Goal: Information Seeking & Learning: Learn about a topic

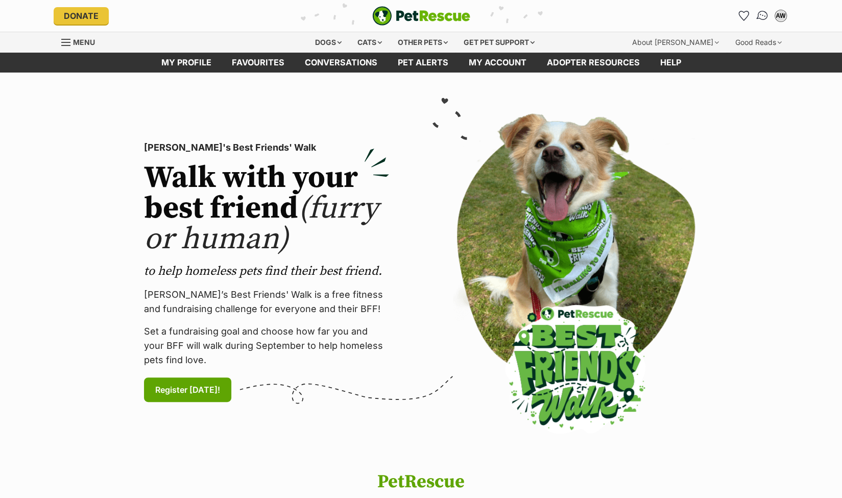
click at [763, 13] on img "Conversations" at bounding box center [763, 15] width 14 height 13
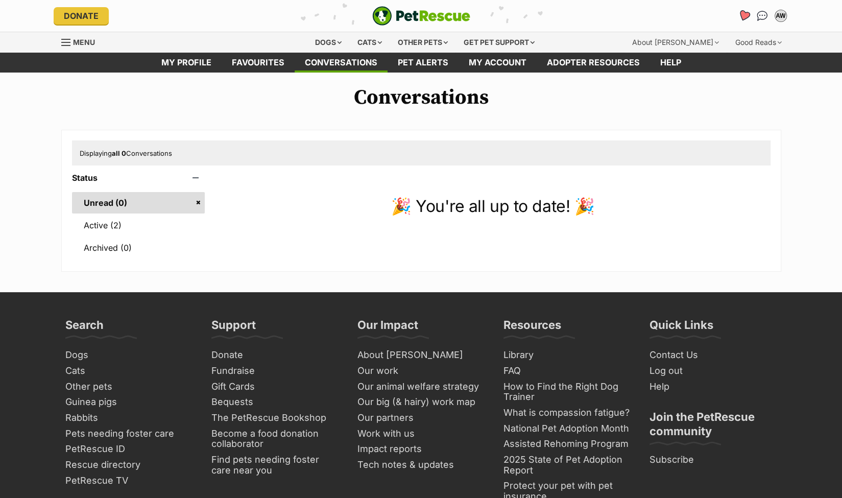
click at [742, 14] on icon "Favourites" at bounding box center [744, 16] width 12 height 12
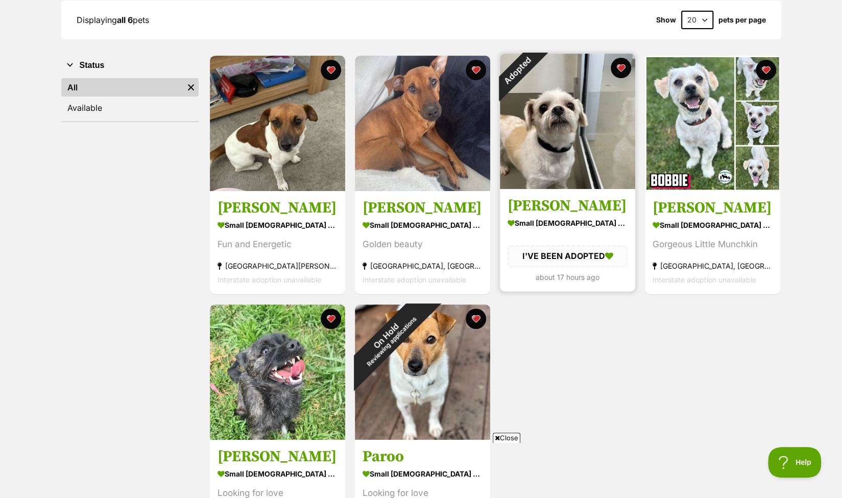
click at [552, 128] on img at bounding box center [567, 121] width 135 height 135
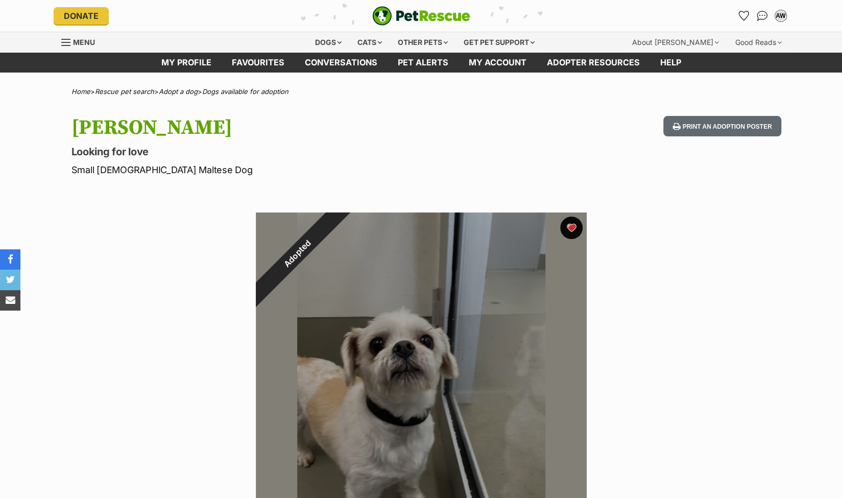
click at [575, 225] on button "favourite" at bounding box center [571, 228] width 22 height 22
click at [743, 15] on icon "Favourites" at bounding box center [744, 16] width 12 height 12
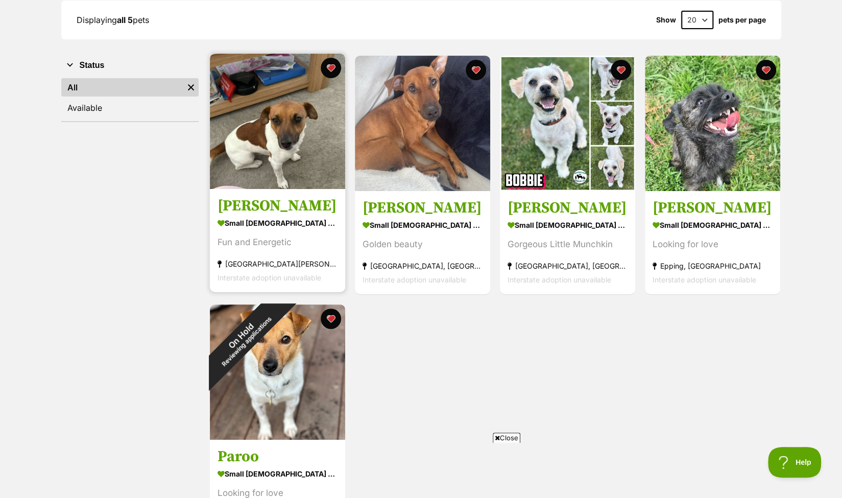
click at [276, 113] on img at bounding box center [277, 121] width 135 height 135
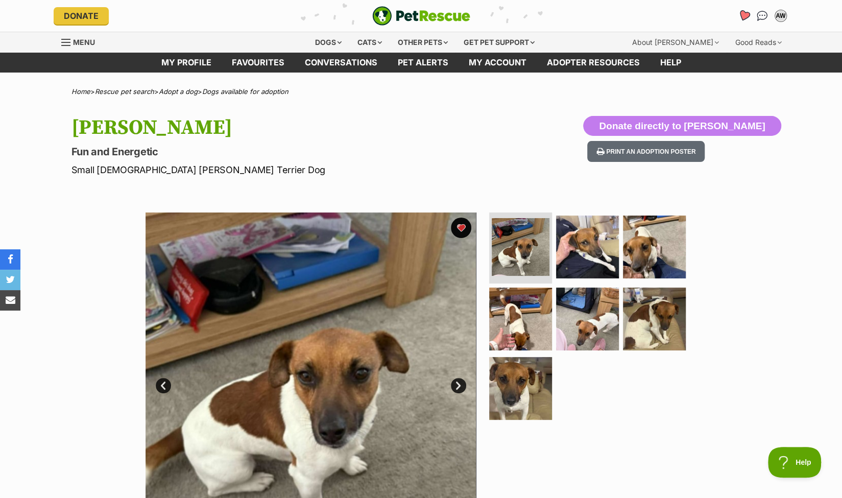
click at [742, 13] on icon "Favourites" at bounding box center [744, 16] width 12 height 12
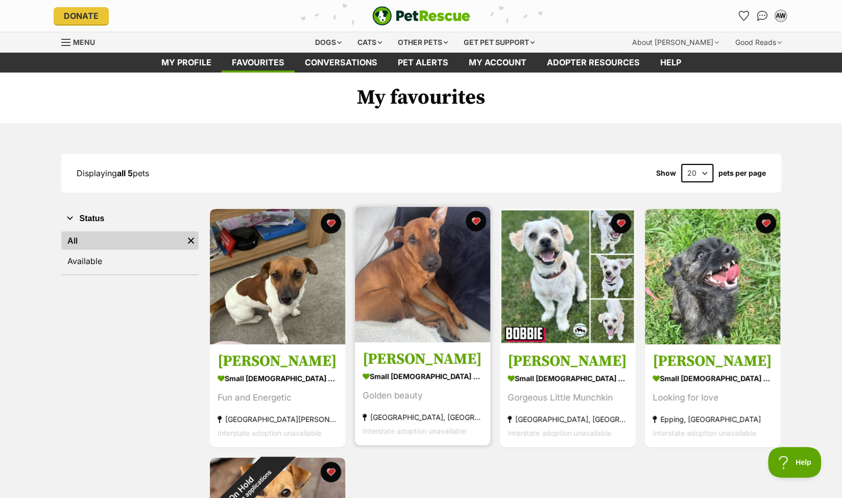
click at [403, 287] on img at bounding box center [422, 274] width 135 height 135
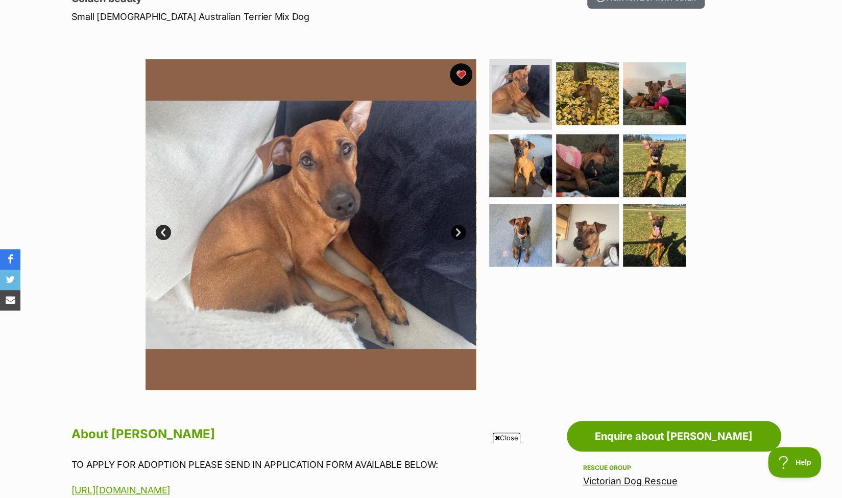
click at [460, 75] on button "favourite" at bounding box center [461, 74] width 22 height 22
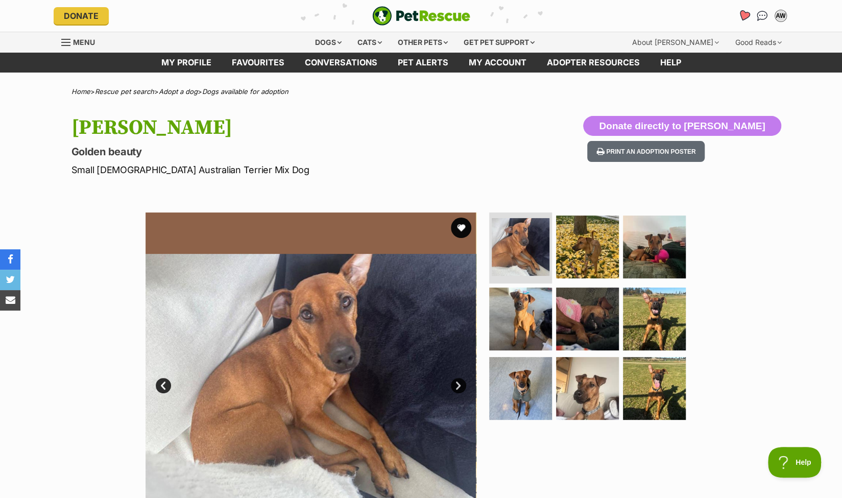
click at [741, 13] on icon "Favourites" at bounding box center [744, 16] width 12 height 12
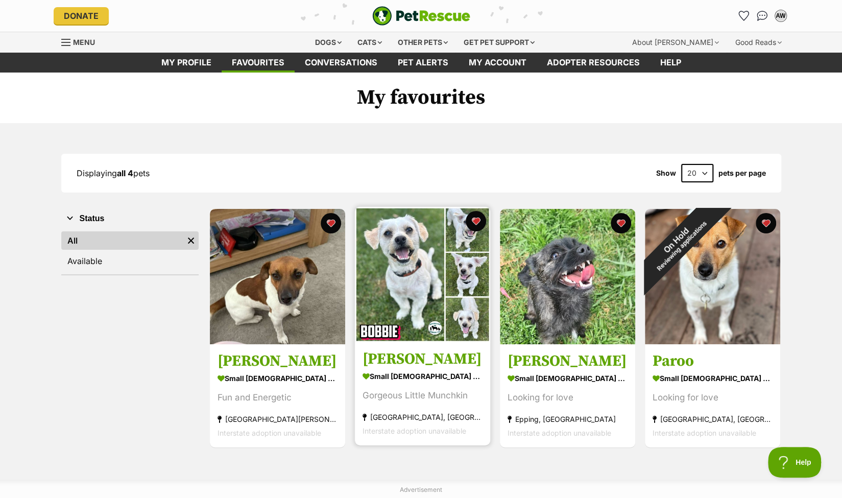
click at [393, 273] on img at bounding box center [422, 274] width 135 height 135
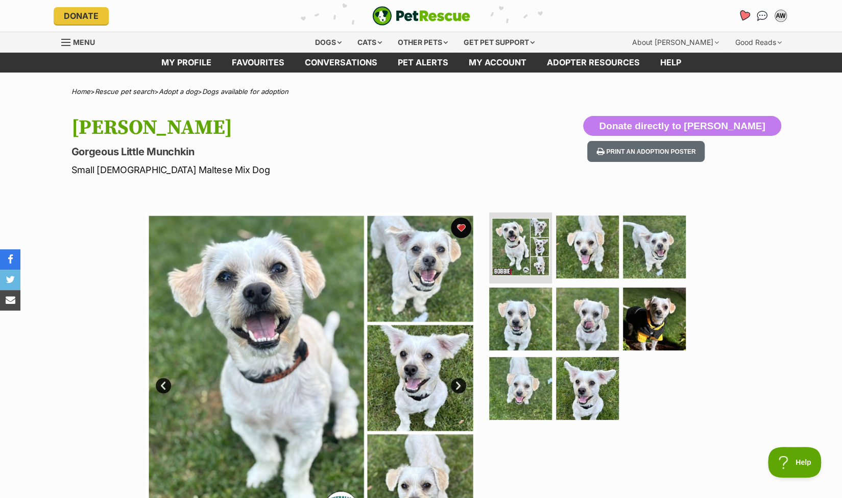
click at [745, 15] on icon "Favourites" at bounding box center [744, 16] width 12 height 12
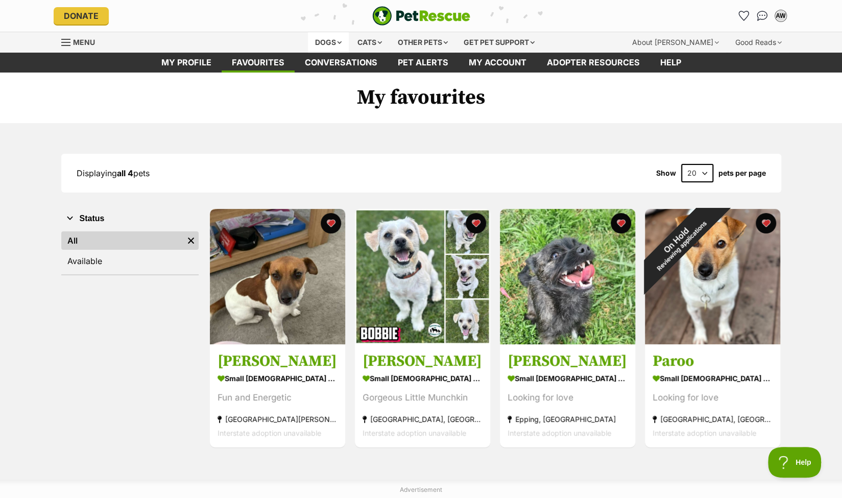
click at [325, 39] on div "Dogs" at bounding box center [328, 42] width 41 height 20
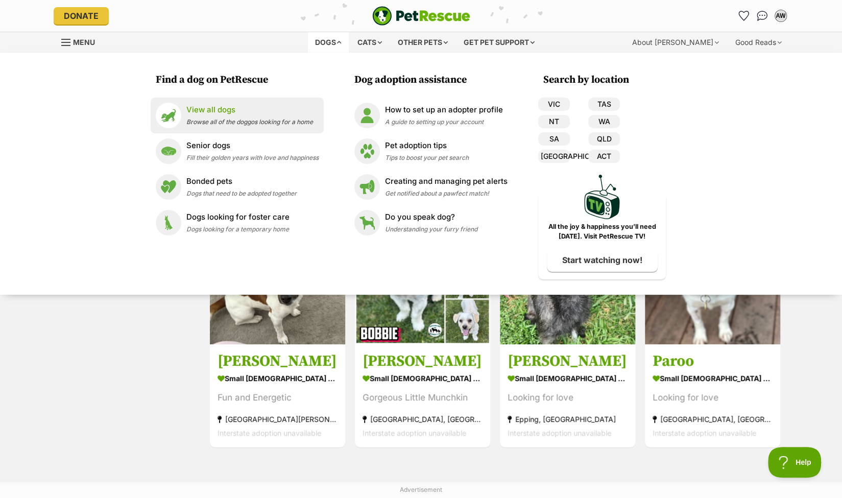
click at [207, 114] on p "View all dogs" at bounding box center [249, 110] width 127 height 12
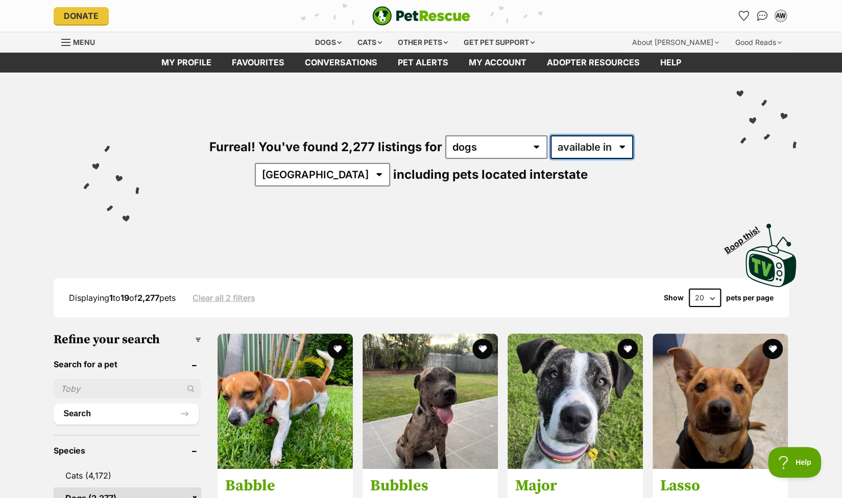
click at [585, 147] on select "available in located in" at bounding box center [592, 146] width 83 height 23
select select "disabled"
click at [551, 135] on select "available in located in" at bounding box center [592, 146] width 83 height 23
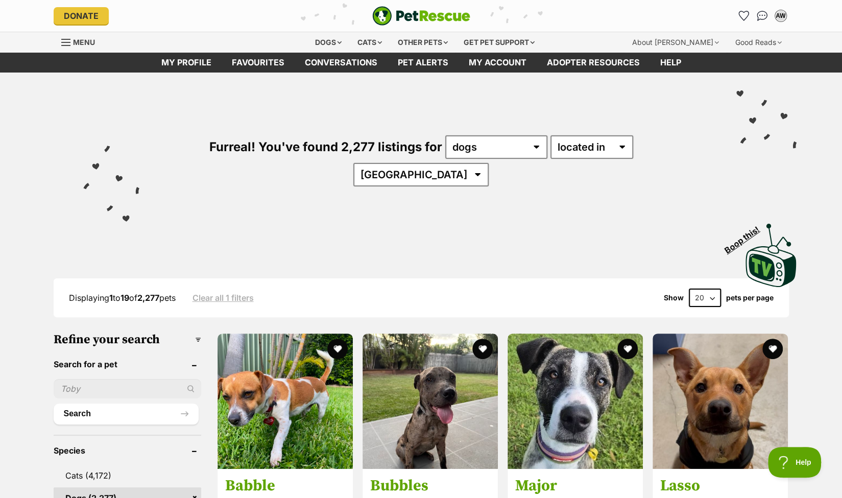
select select "VIC"
click at [489, 163] on select "Australia ACT NSW NT QLD SA TAS VIC WA" at bounding box center [421, 174] width 135 height 23
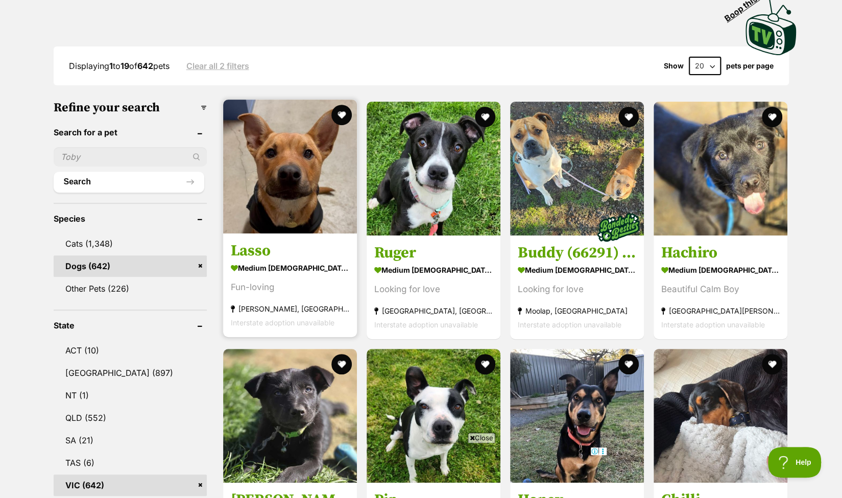
click at [289, 162] on img at bounding box center [290, 167] width 134 height 134
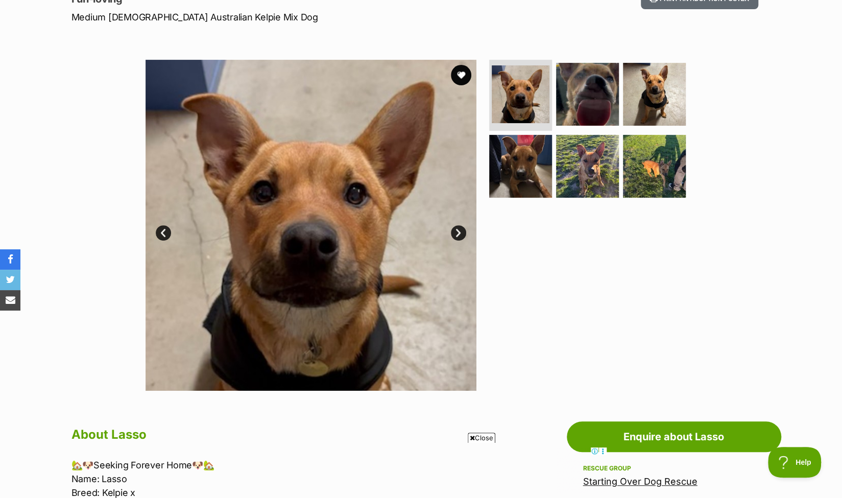
scroll to position [153, 0]
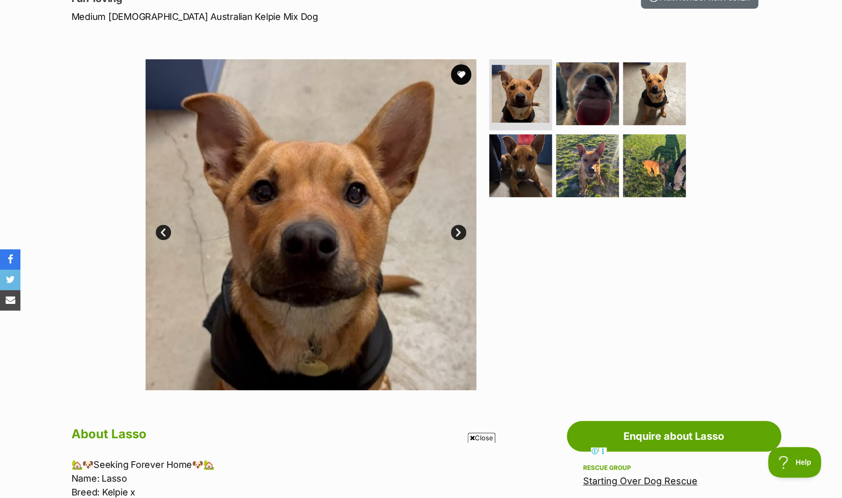
click at [457, 230] on link "Next" at bounding box center [458, 232] width 15 height 15
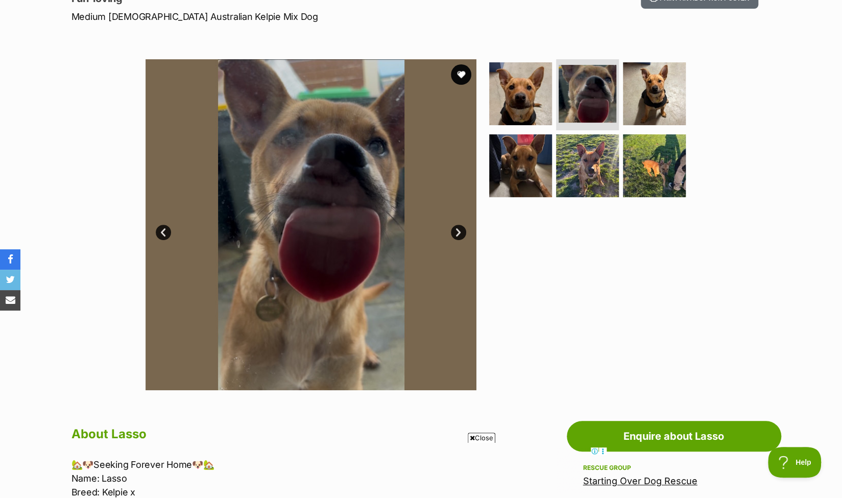
click at [457, 230] on link "Next" at bounding box center [458, 232] width 15 height 15
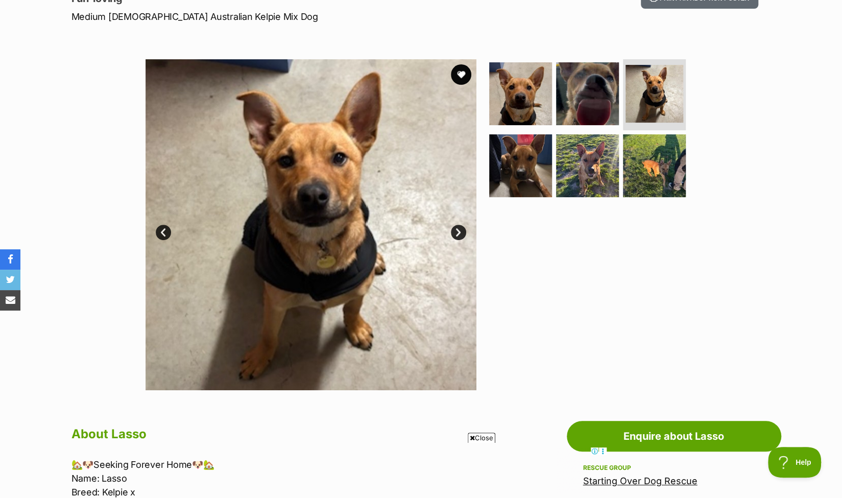
click at [457, 230] on link "Next" at bounding box center [458, 232] width 15 height 15
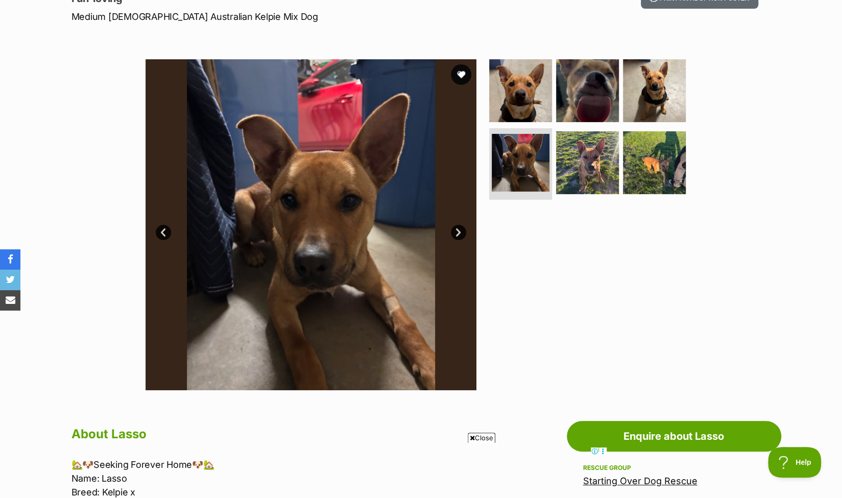
click at [457, 229] on link "Next" at bounding box center [458, 232] width 15 height 15
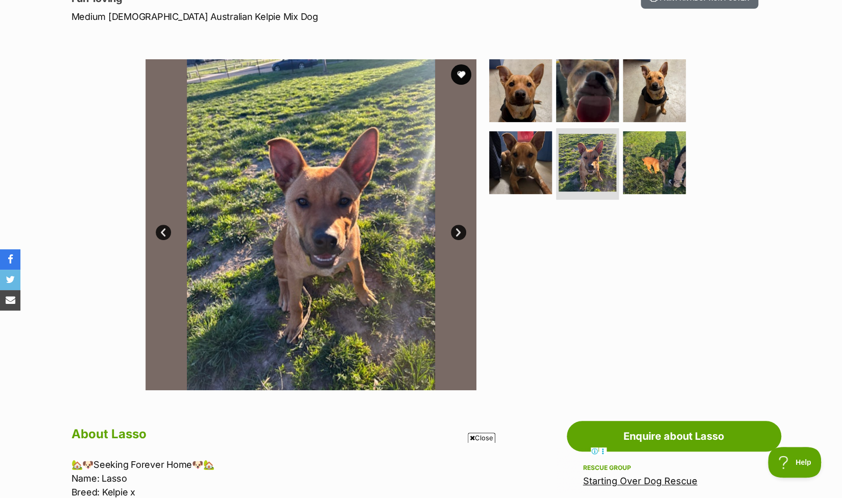
click at [457, 229] on link "Next" at bounding box center [458, 232] width 15 height 15
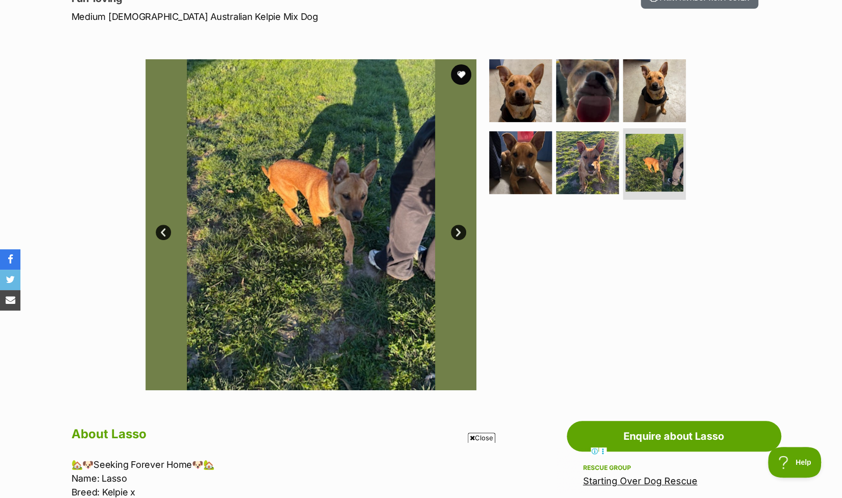
click at [457, 229] on link "Next" at bounding box center [458, 232] width 15 height 15
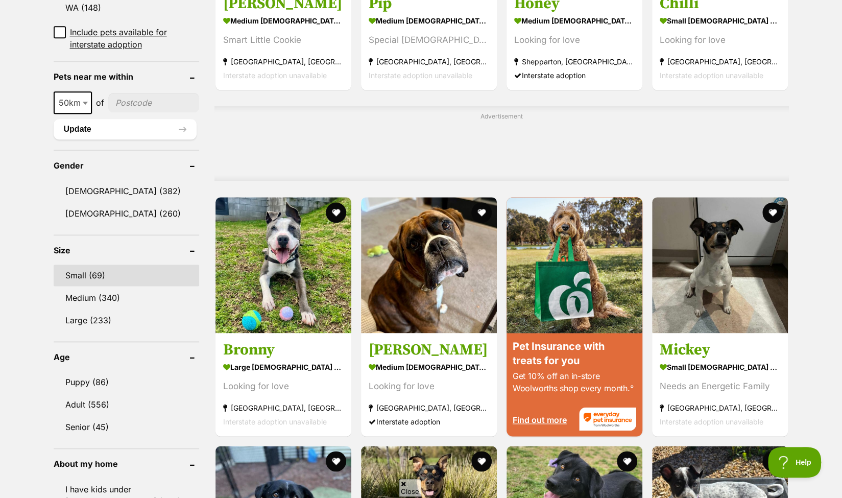
scroll to position [709, 0]
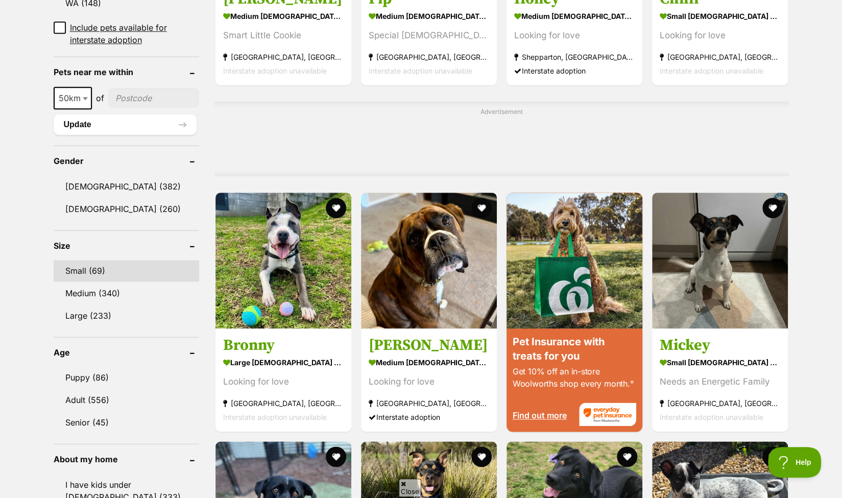
click at [72, 265] on link "Small (69)" at bounding box center [127, 270] width 146 height 21
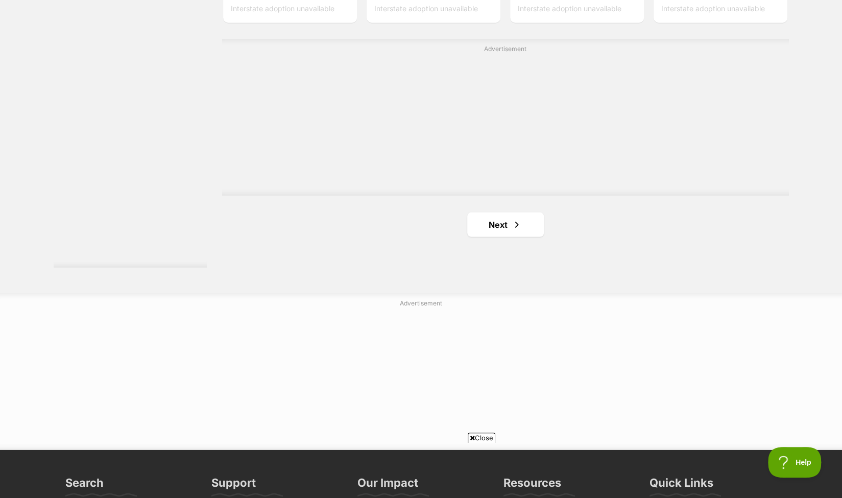
scroll to position [1839, 0]
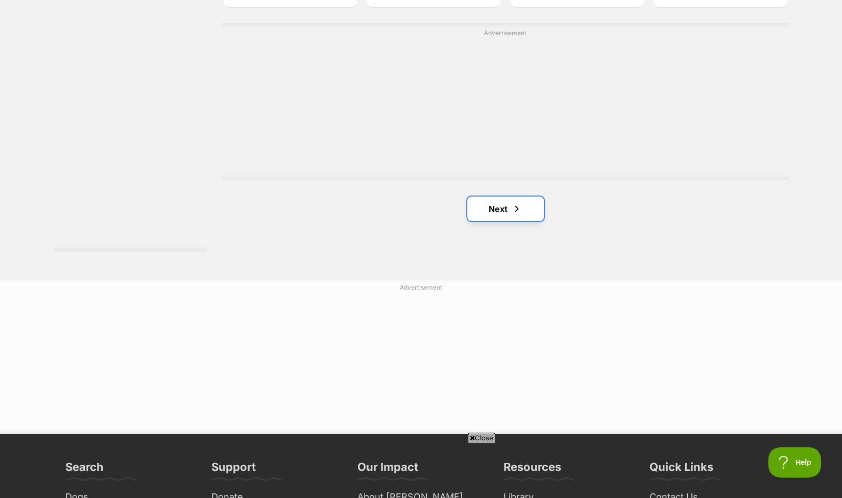
click at [491, 197] on link "Next" at bounding box center [505, 209] width 77 height 25
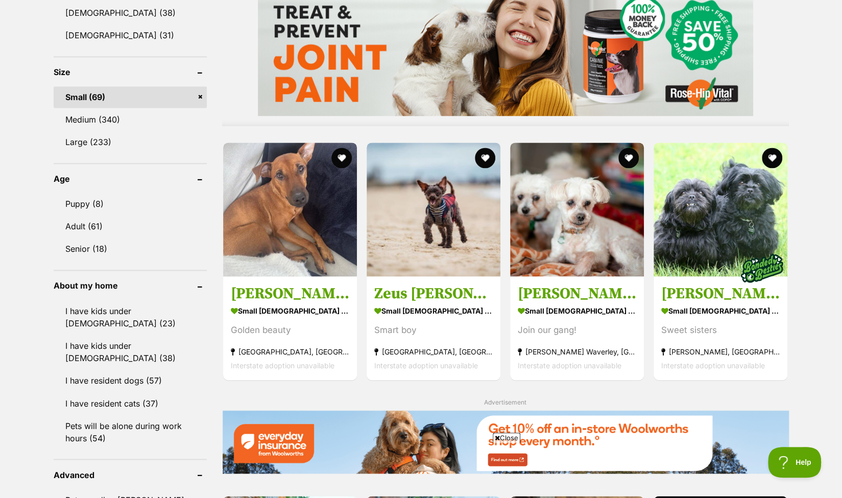
scroll to position [868, 0]
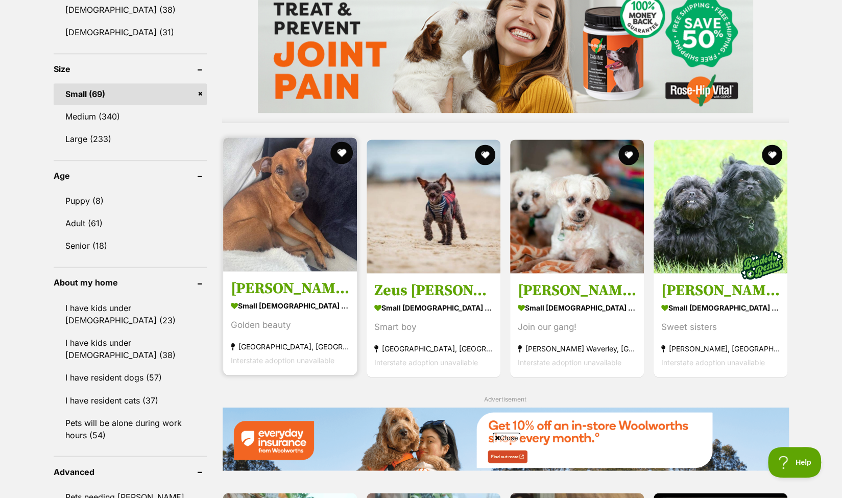
click at [340, 142] on button "favourite" at bounding box center [342, 153] width 22 height 22
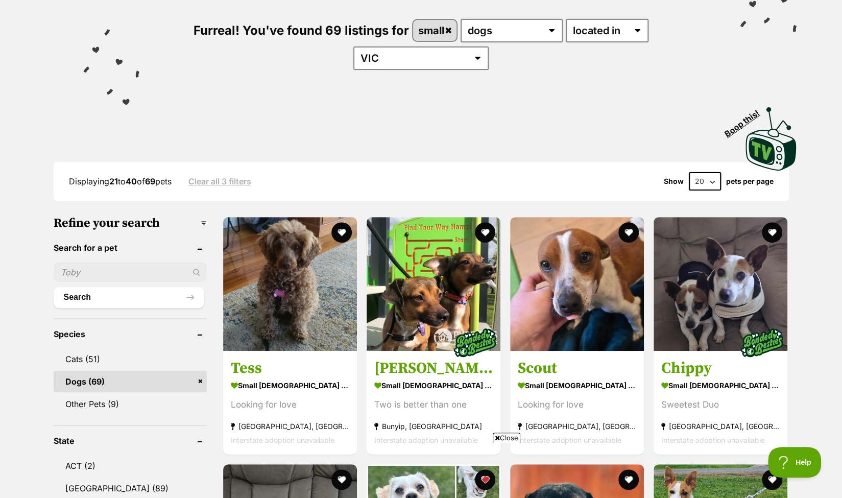
scroll to position [102, 0]
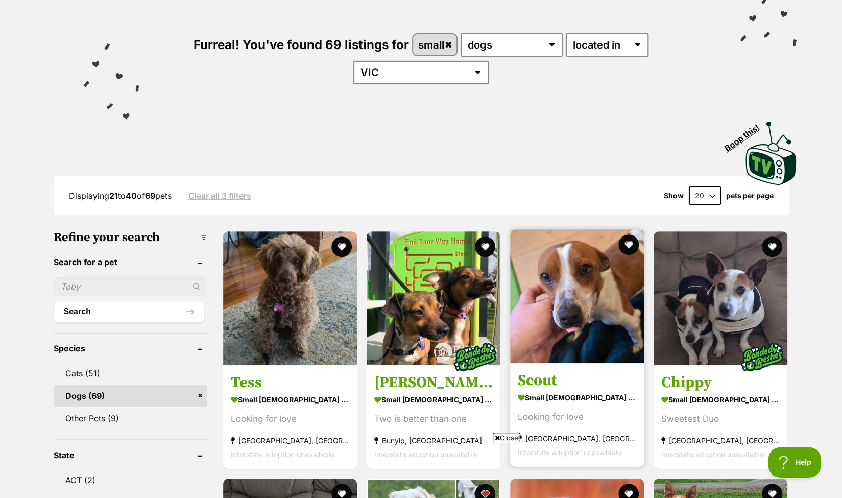
click at [547, 266] on img at bounding box center [577, 296] width 134 height 134
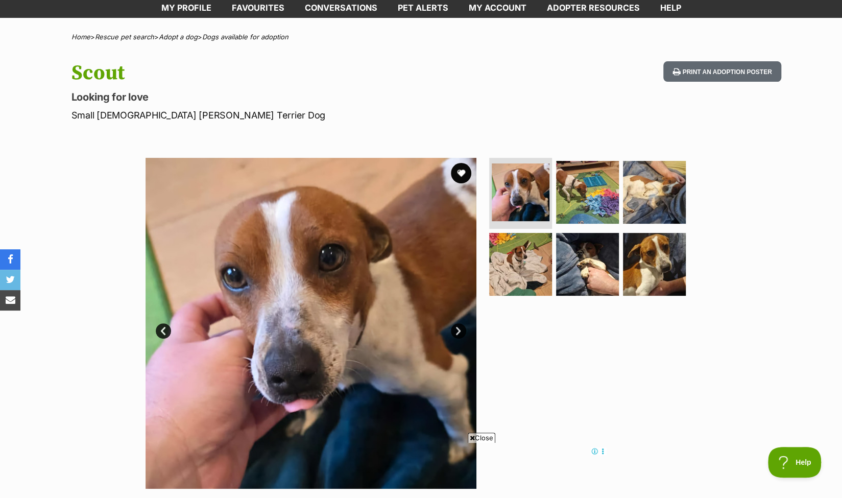
scroll to position [51, 0]
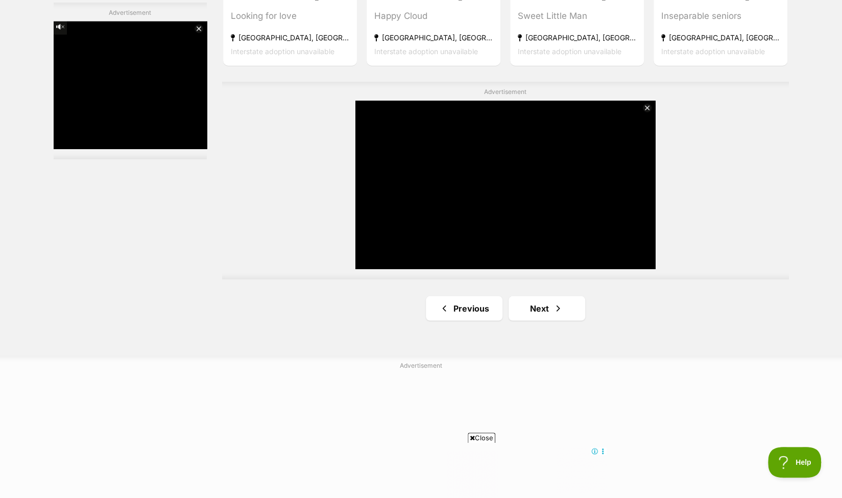
scroll to position [1788, 0]
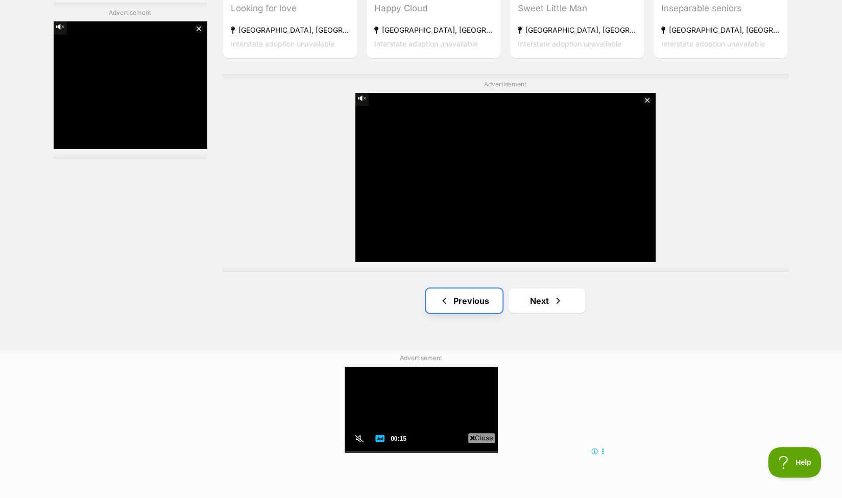
click at [459, 289] on link "Previous" at bounding box center [464, 301] width 77 height 25
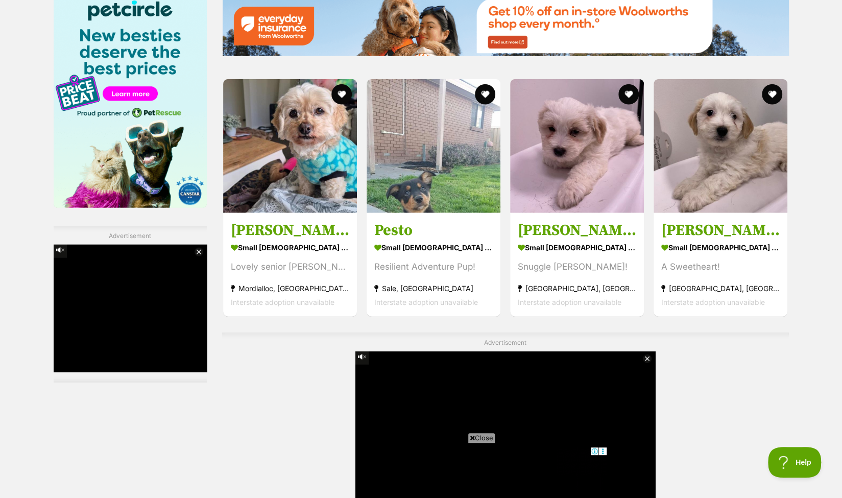
scroll to position [1533, 0]
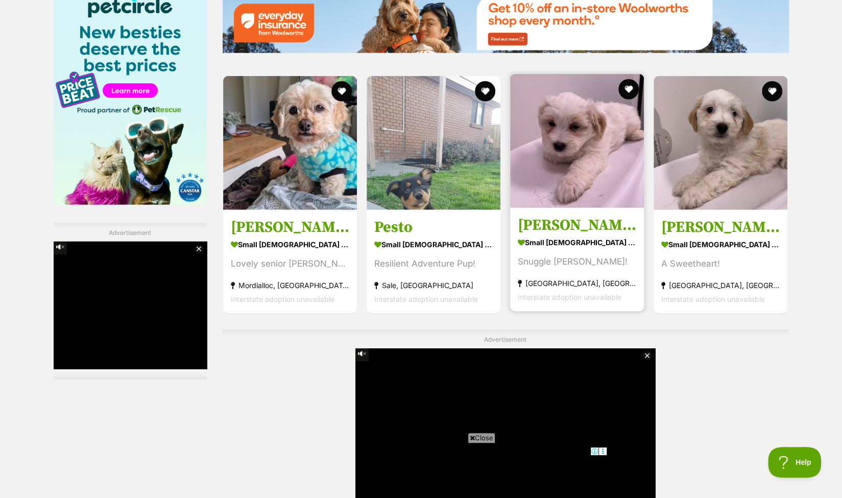
click at [568, 145] on img at bounding box center [577, 141] width 134 height 134
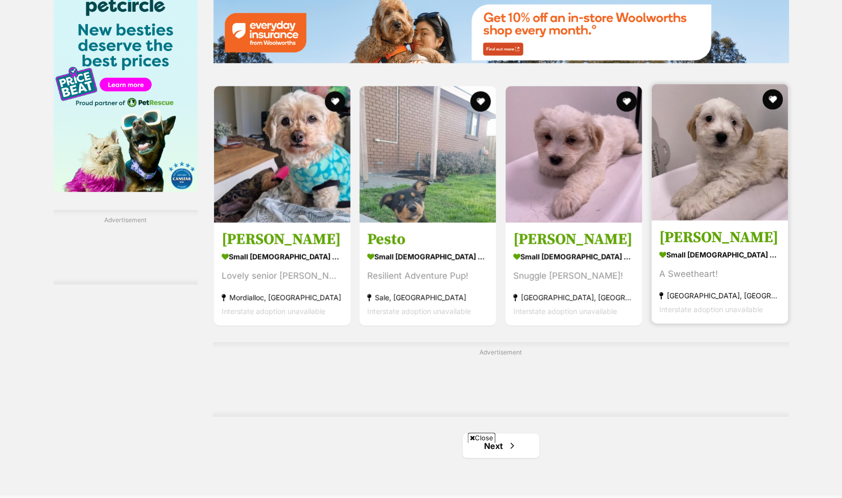
click at [709, 84] on img at bounding box center [720, 152] width 136 height 136
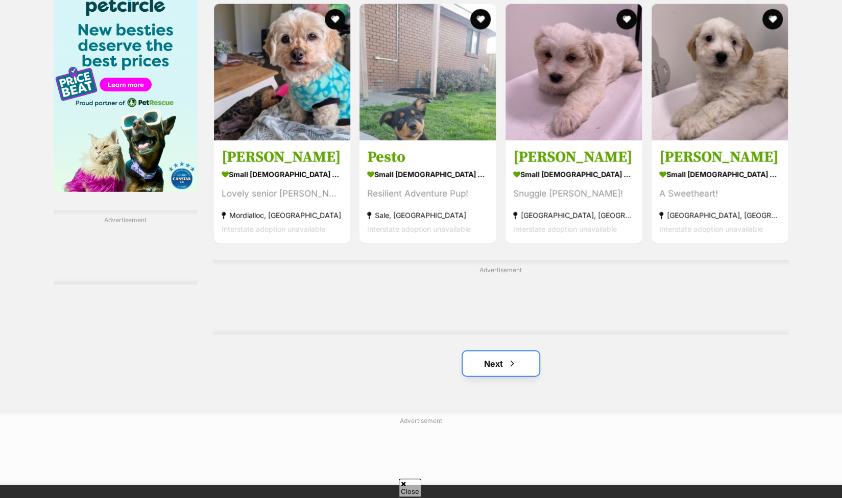
click at [503, 351] on link "Next" at bounding box center [501, 363] width 77 height 25
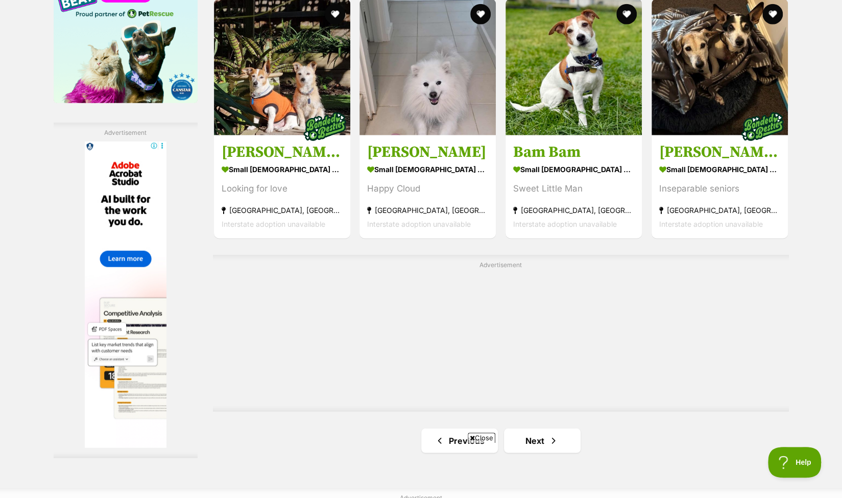
scroll to position [1686, 0]
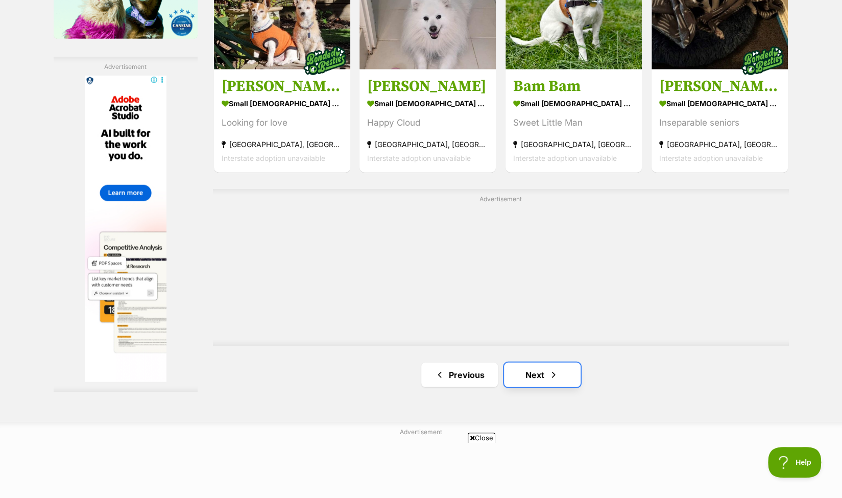
click at [543, 363] on link "Next" at bounding box center [542, 375] width 77 height 25
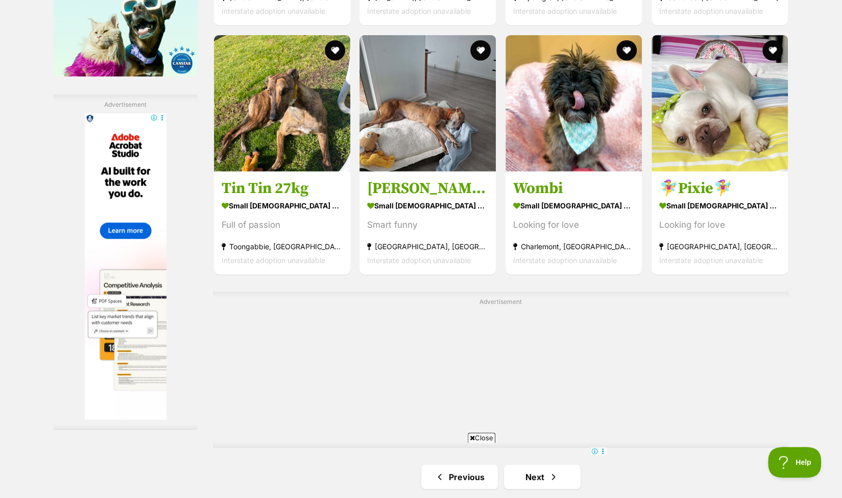
scroll to position [1788, 0]
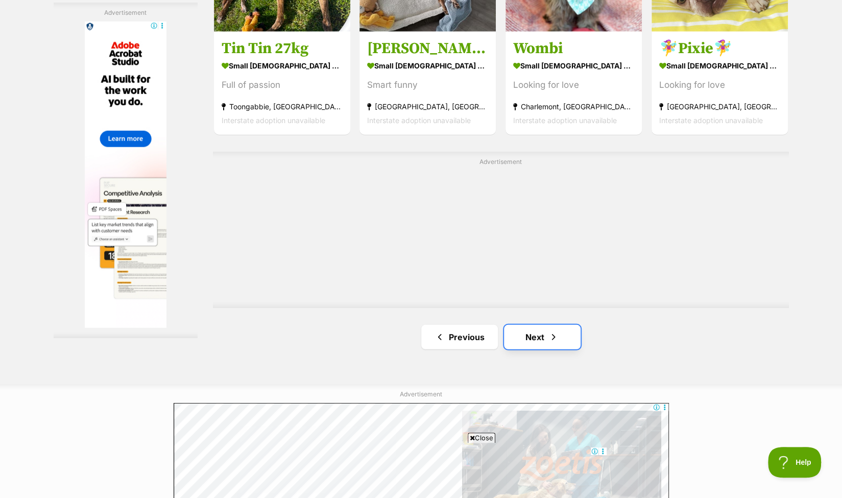
click at [529, 325] on link "Next" at bounding box center [542, 337] width 77 height 25
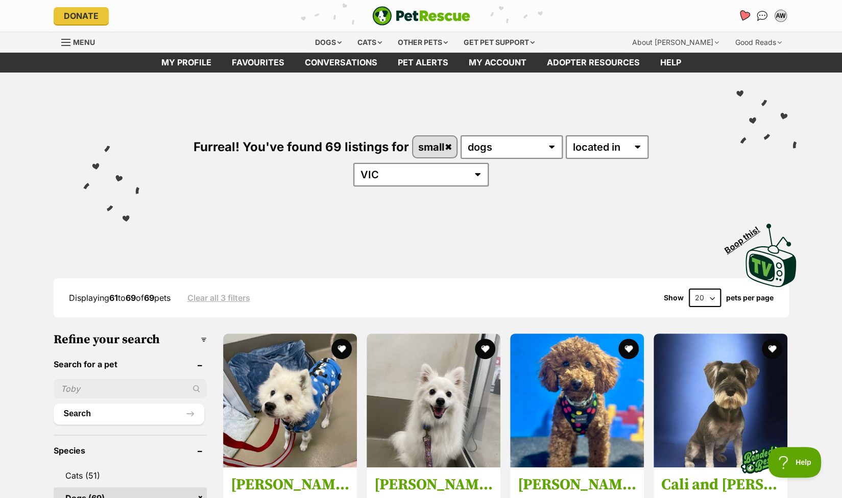
click at [742, 14] on icon "Favourites" at bounding box center [744, 16] width 12 height 12
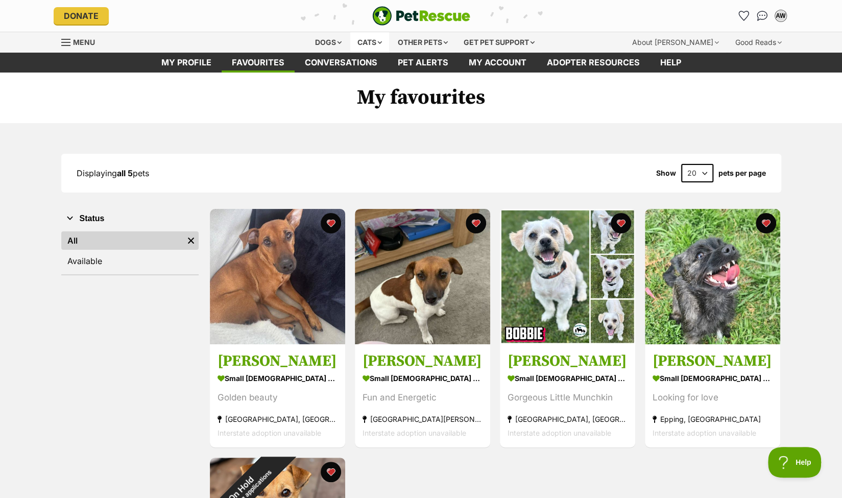
click at [369, 40] on div "Cats" at bounding box center [369, 42] width 39 height 20
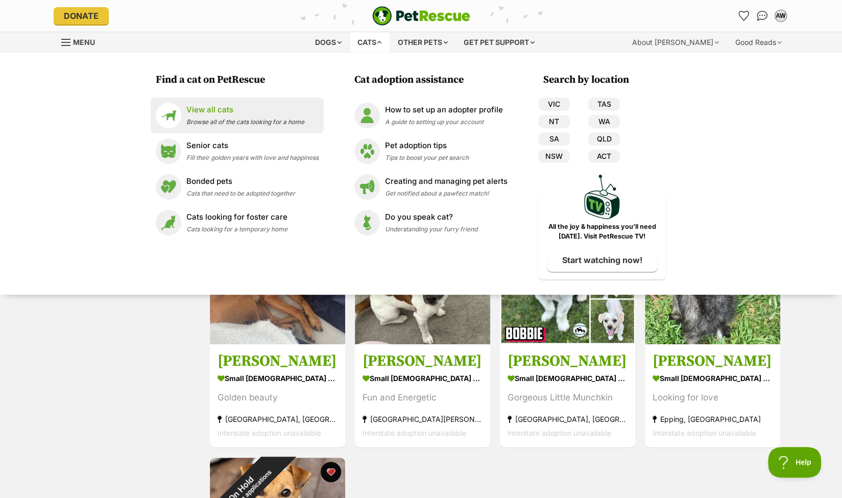
click at [197, 124] on span "Browse all of the cats looking for a home" at bounding box center [245, 122] width 118 height 8
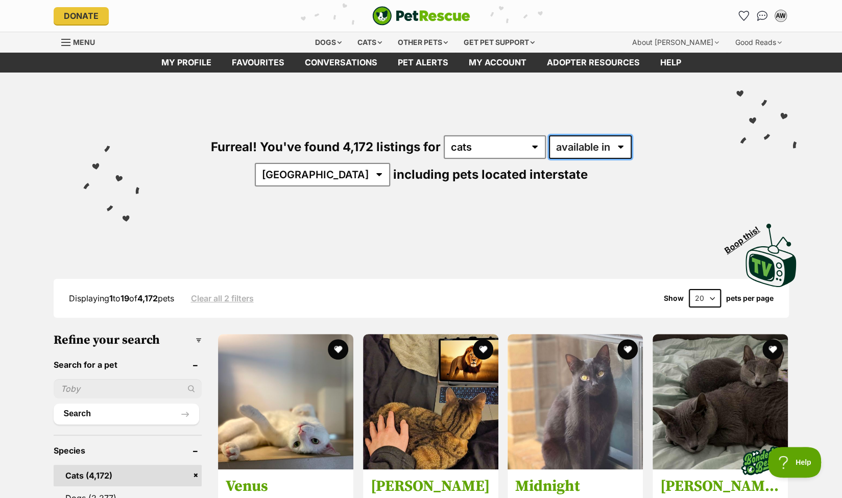
click at [588, 147] on select "available in located in" at bounding box center [590, 146] width 83 height 23
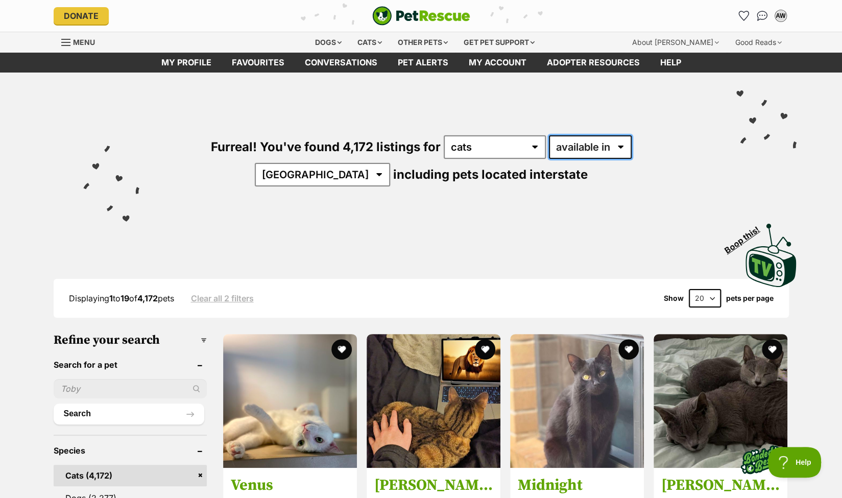
select select "disabled"
click at [549, 135] on select "available in located in" at bounding box center [590, 146] width 83 height 23
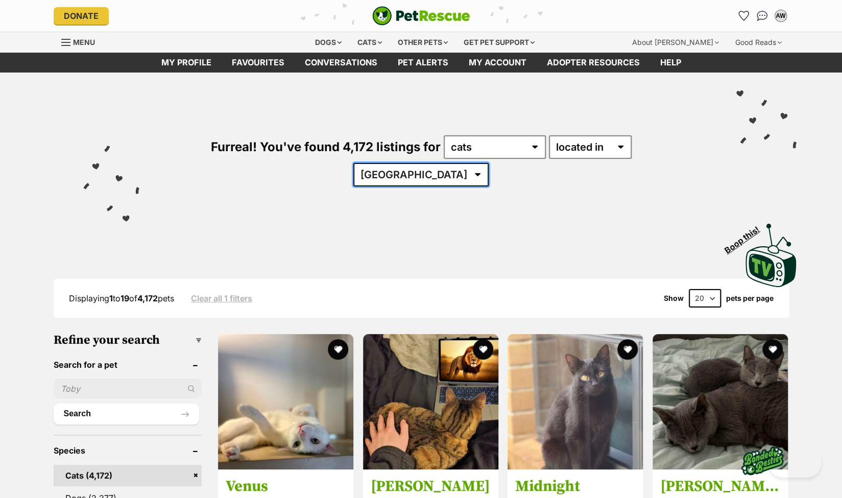
click at [489, 163] on select "Australia ACT NSW NT QLD SA TAS VIC WA" at bounding box center [421, 174] width 135 height 23
select select "VIC"
click at [489, 163] on select "Australia ACT NSW NT QLD SA TAS VIC WA" at bounding box center [421, 174] width 135 height 23
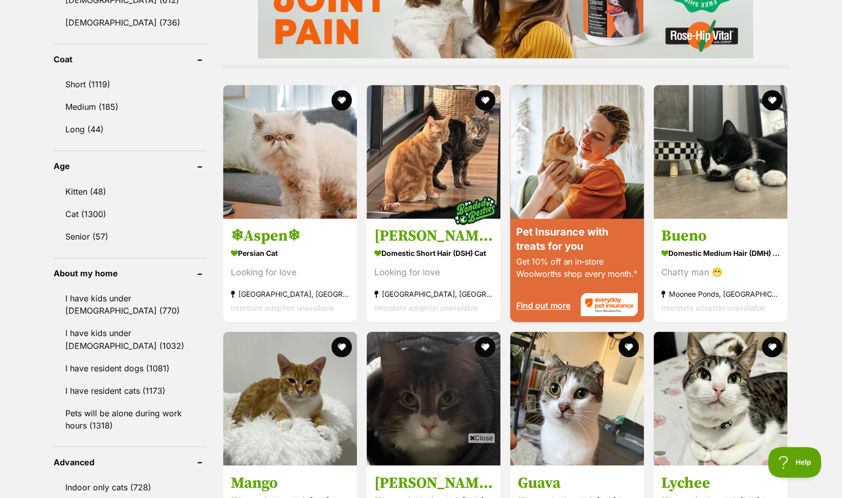
scroll to position [868, 0]
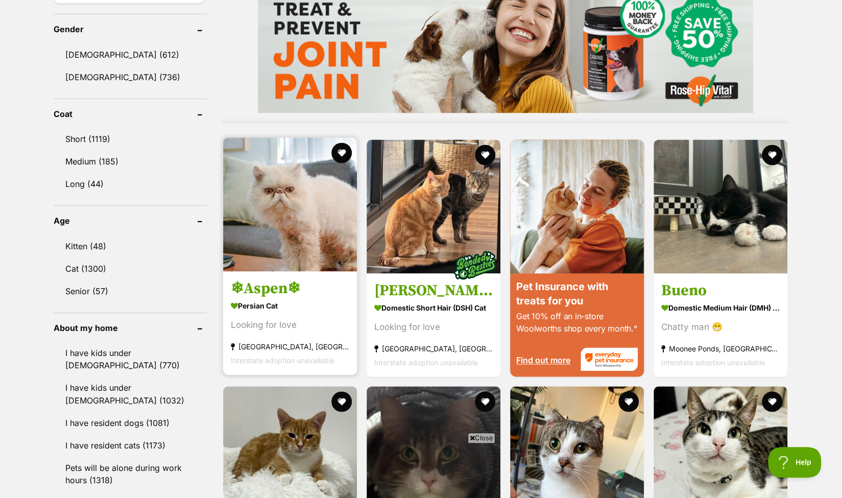
click at [276, 176] on img at bounding box center [290, 204] width 134 height 134
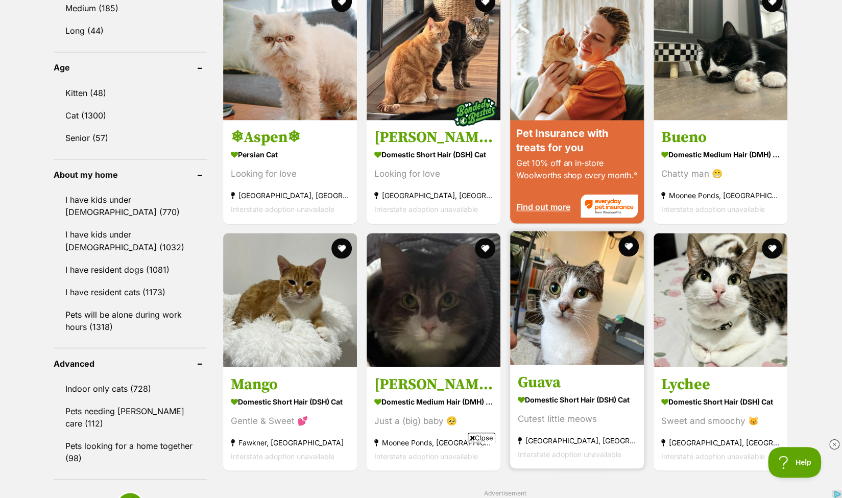
click at [559, 265] on img at bounding box center [577, 298] width 134 height 134
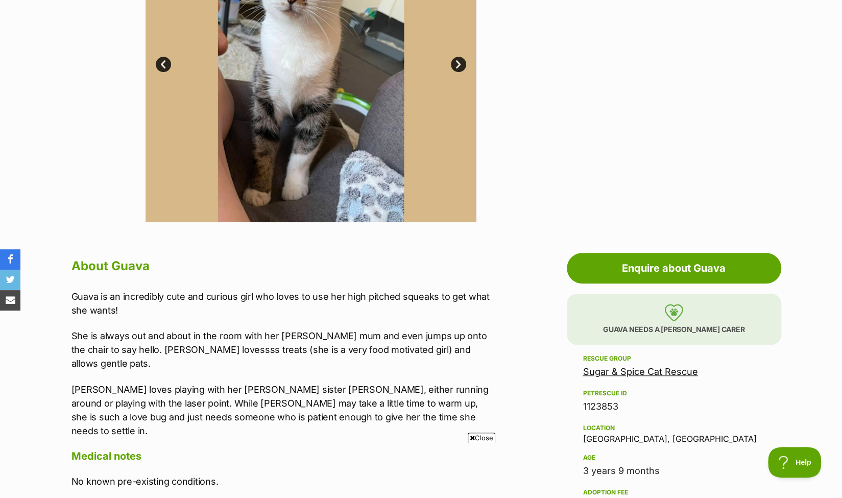
scroll to position [153, 0]
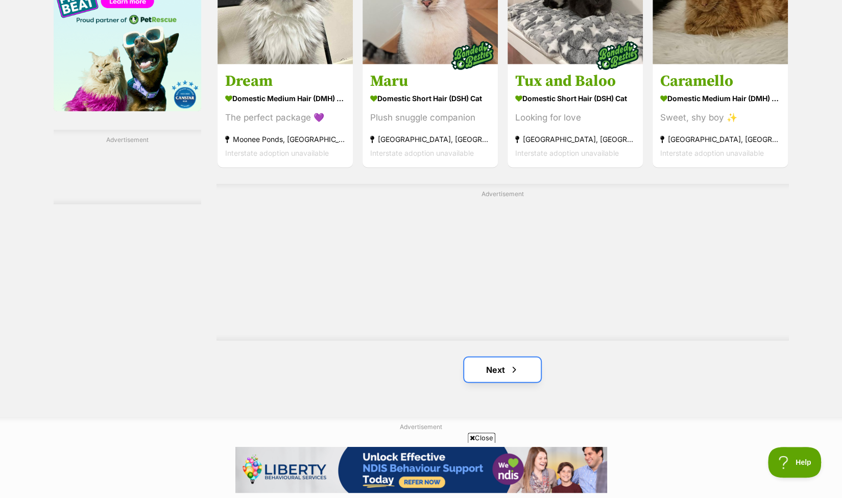
click at [504, 358] on link "Next" at bounding box center [502, 370] width 77 height 25
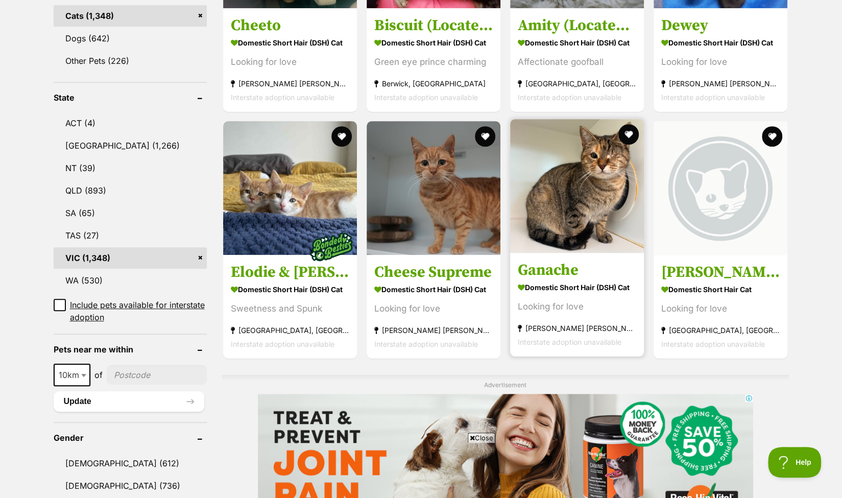
click at [563, 164] on img at bounding box center [577, 186] width 134 height 134
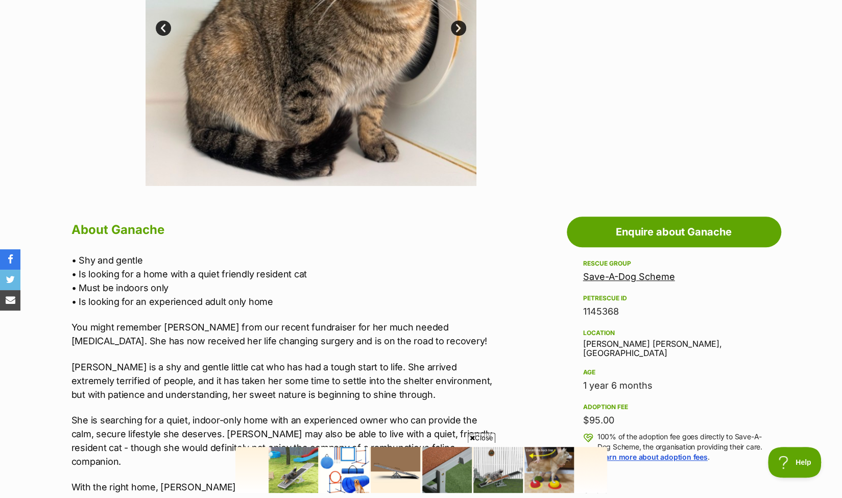
scroll to position [153, 0]
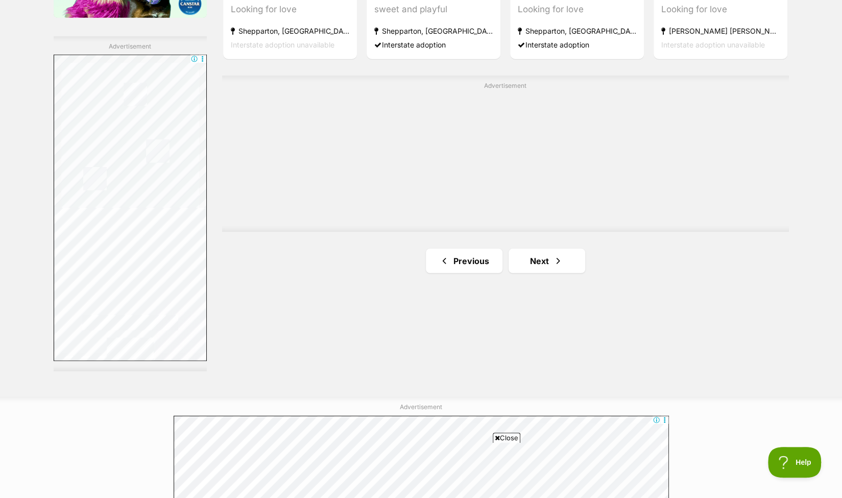
scroll to position [1788, 0]
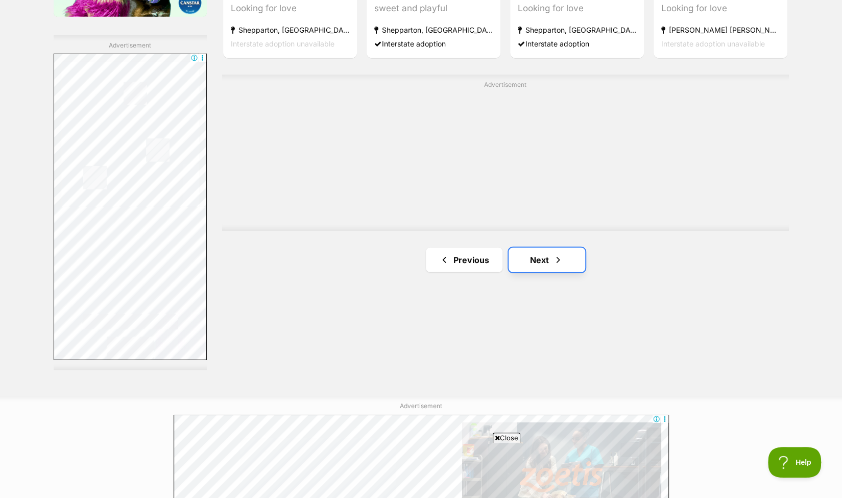
click at [540, 248] on link "Next" at bounding box center [547, 260] width 77 height 25
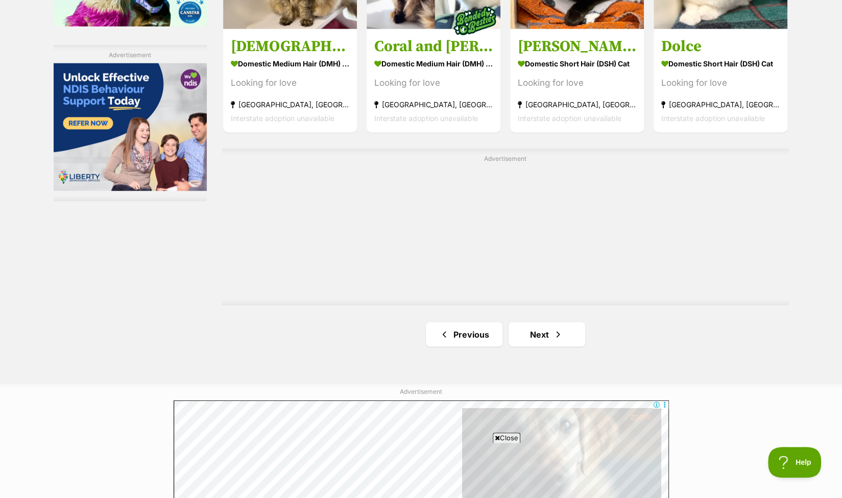
scroll to position [1839, 0]
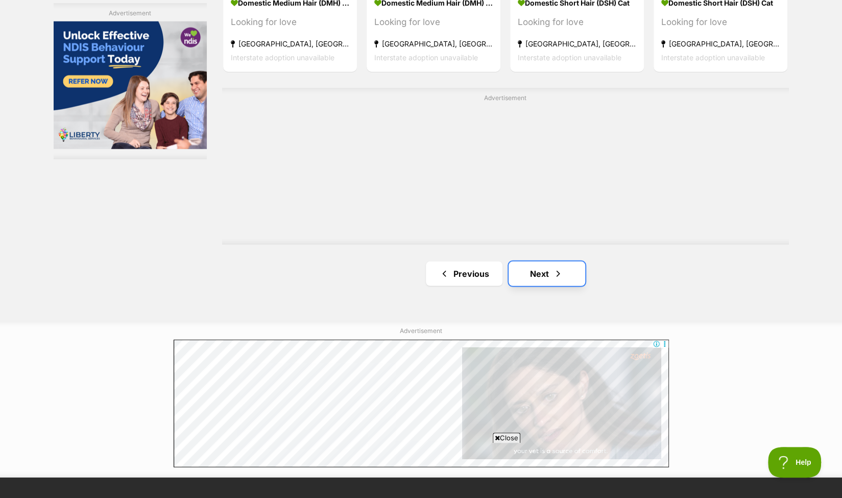
click at [535, 262] on link "Next" at bounding box center [547, 274] width 77 height 25
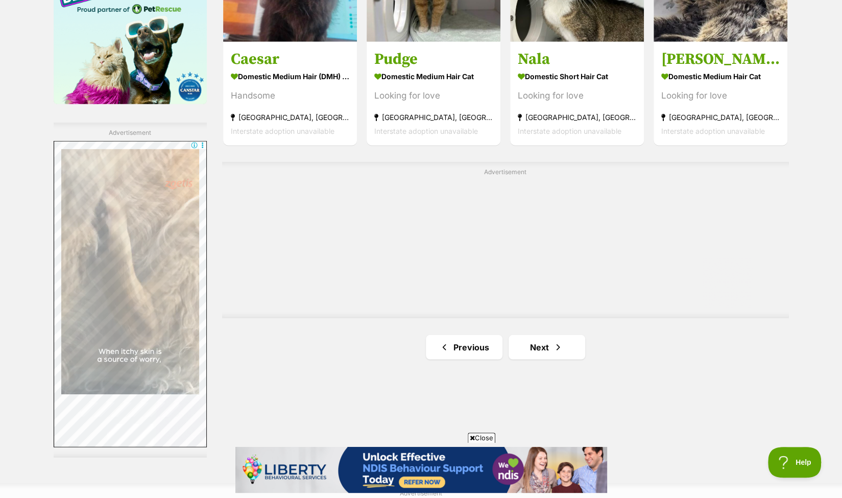
scroll to position [1737, 0]
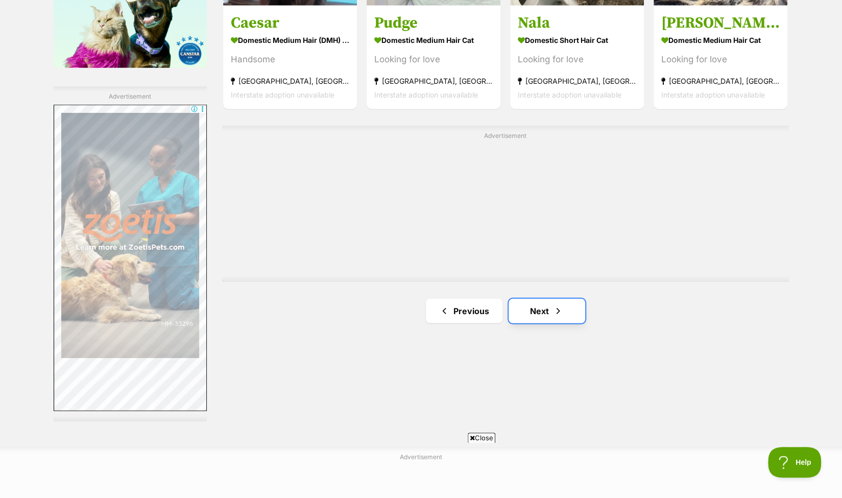
click at [539, 299] on link "Next" at bounding box center [547, 311] width 77 height 25
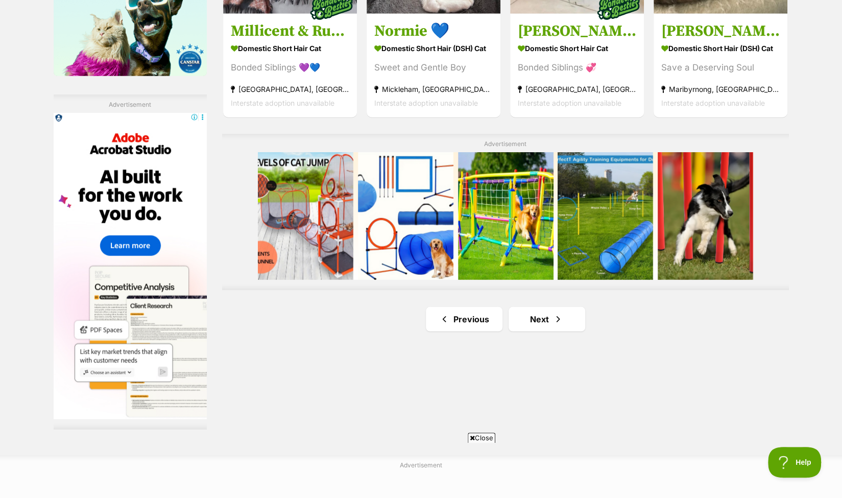
scroll to position [1737, 0]
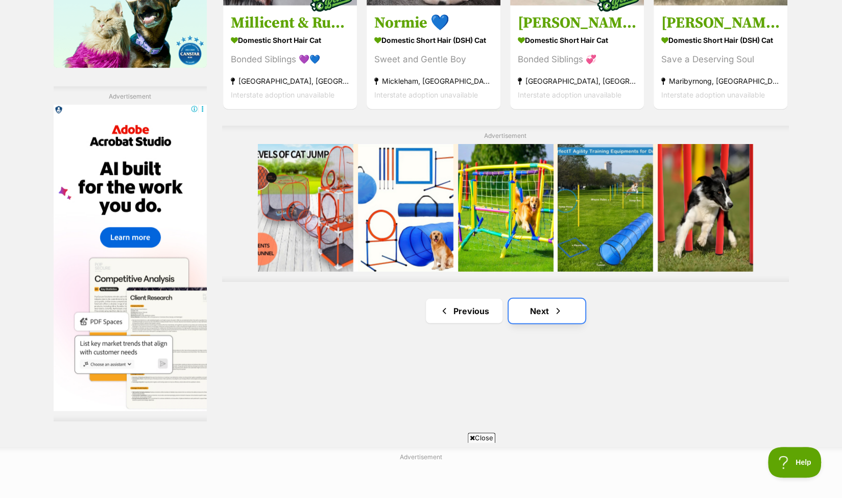
click at [537, 299] on link "Next" at bounding box center [547, 311] width 77 height 25
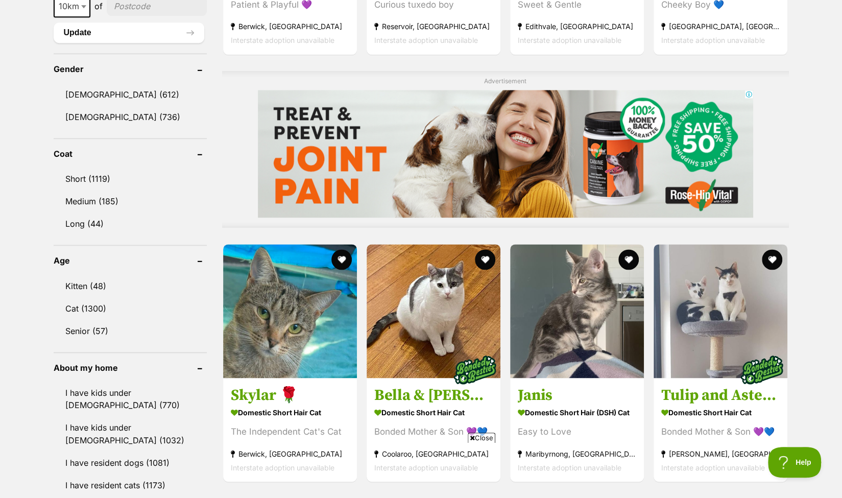
scroll to position [817, 0]
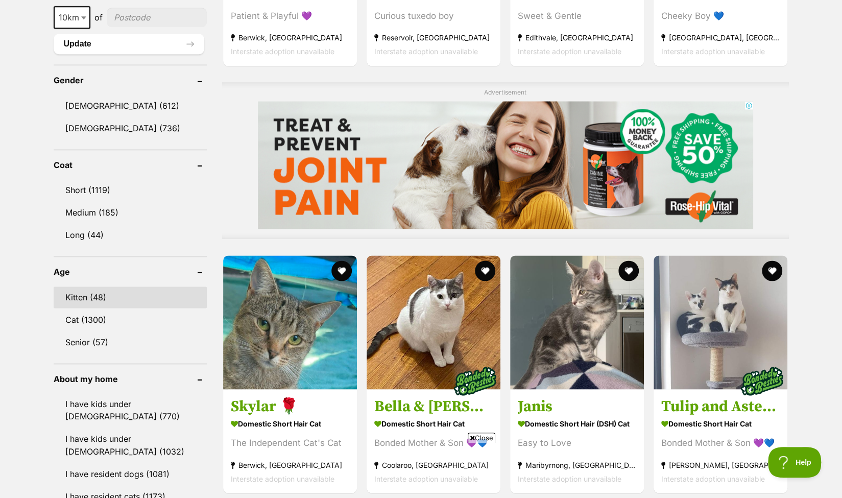
click at [84, 287] on link "Kitten (48)" at bounding box center [130, 297] width 153 height 21
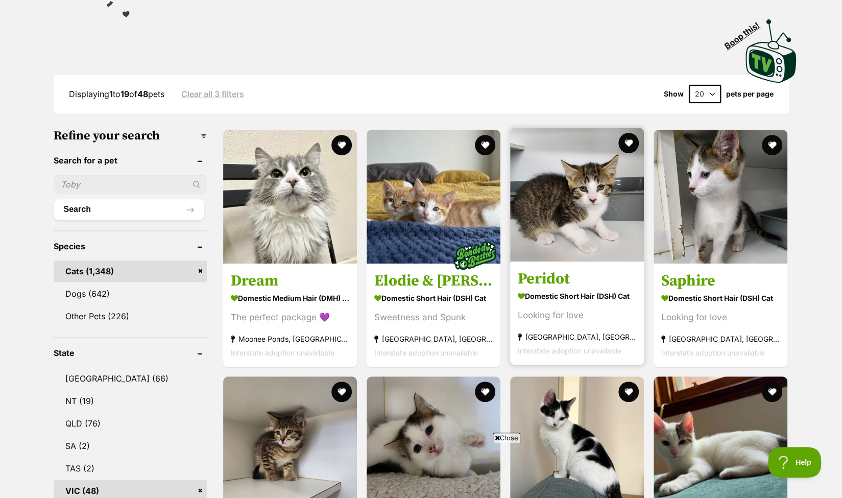
click at [538, 199] on img at bounding box center [577, 195] width 134 height 134
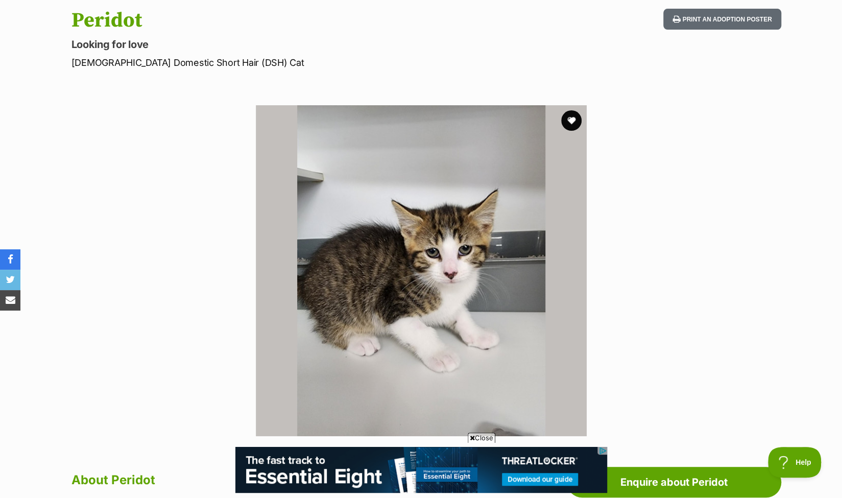
scroll to position [102, 0]
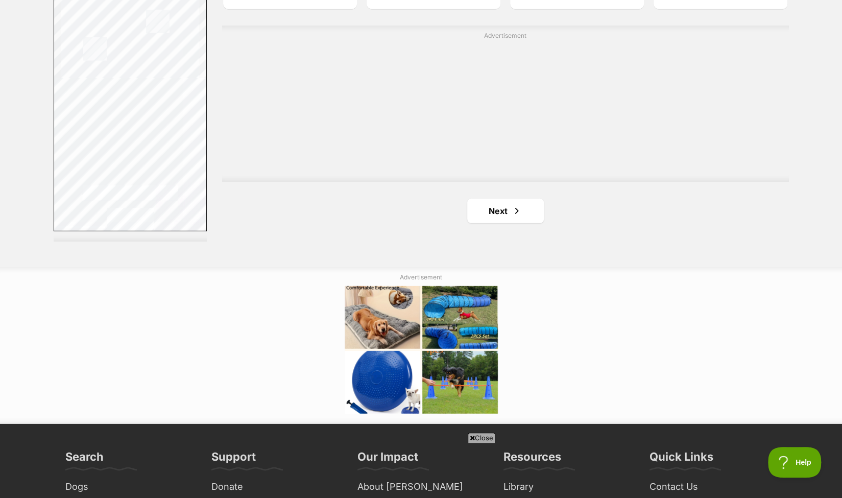
scroll to position [1839, 0]
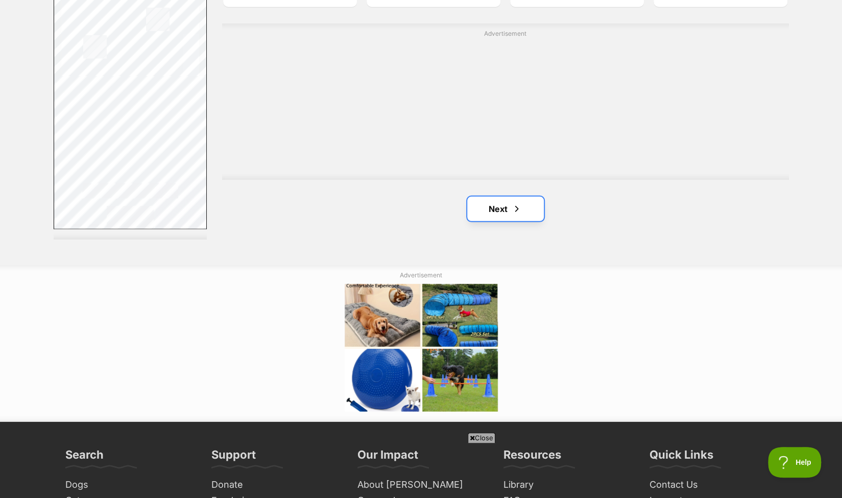
click at [499, 214] on link "Next" at bounding box center [505, 209] width 77 height 25
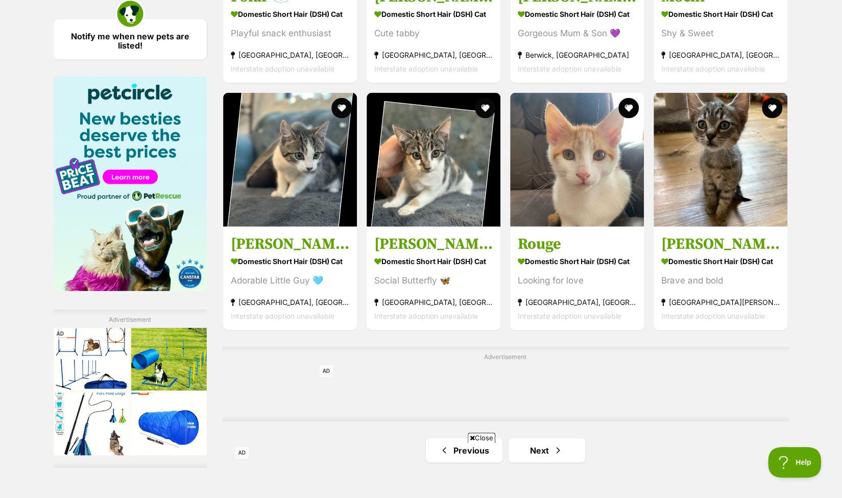
scroll to position [1635, 0]
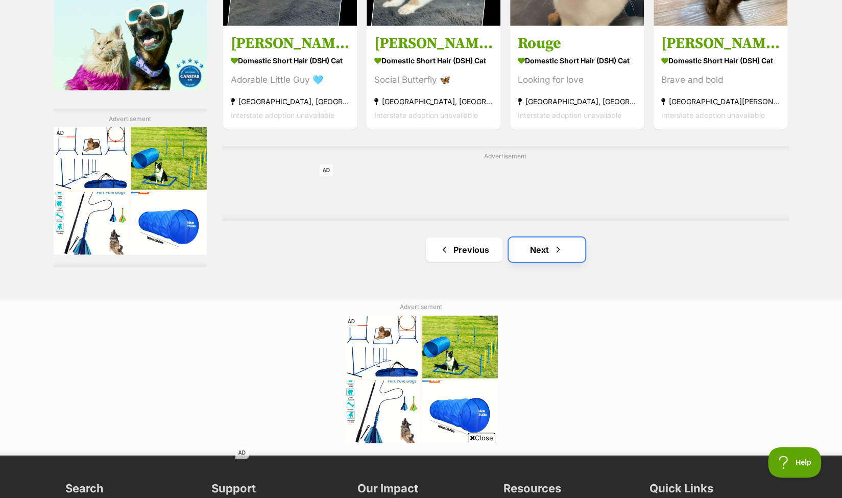
click at [540, 251] on link "Next" at bounding box center [547, 250] width 77 height 25
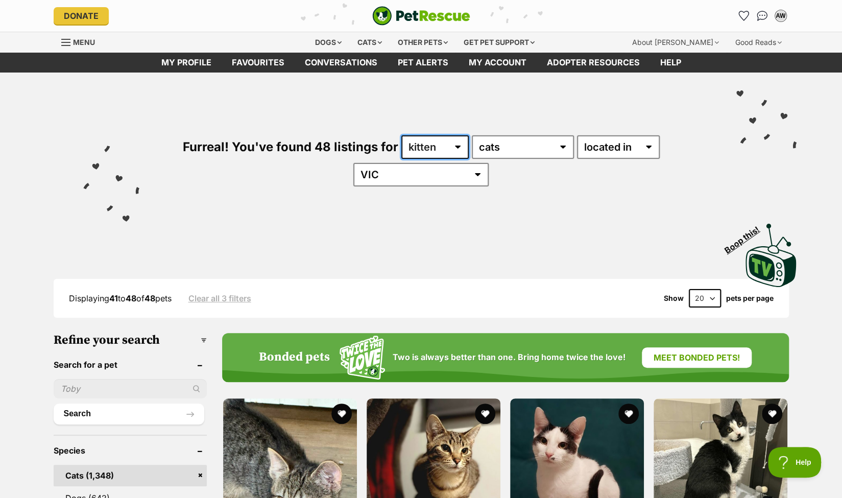
click at [459, 146] on select "any age kitten adult senior" at bounding box center [435, 146] width 67 height 23
select select "senior"
click at [402, 135] on select "any age kitten adult senior" at bounding box center [435, 146] width 67 height 23
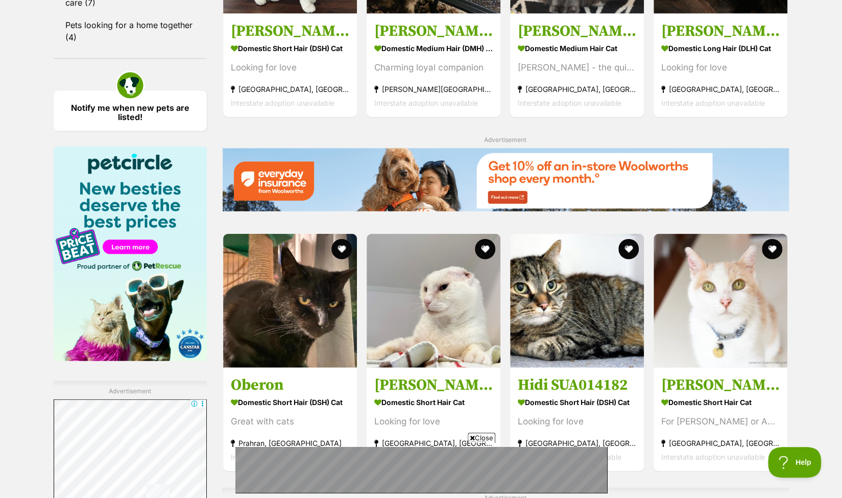
scroll to position [1430, 0]
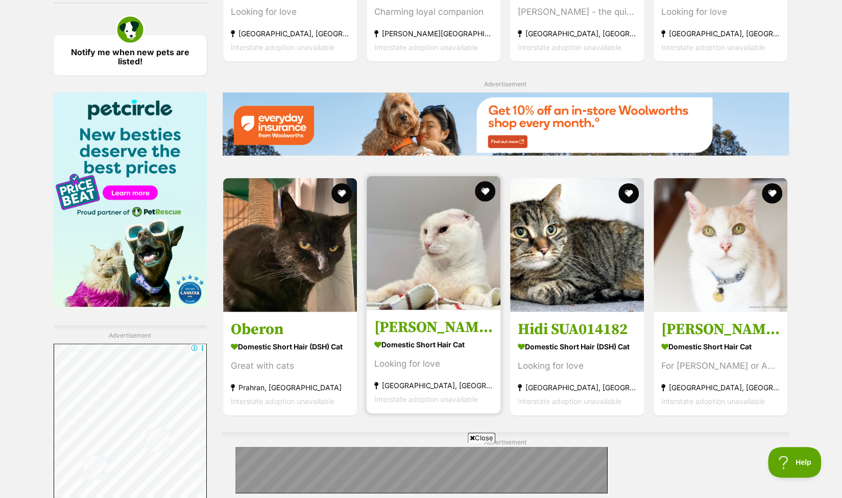
click at [393, 223] on img at bounding box center [434, 243] width 134 height 134
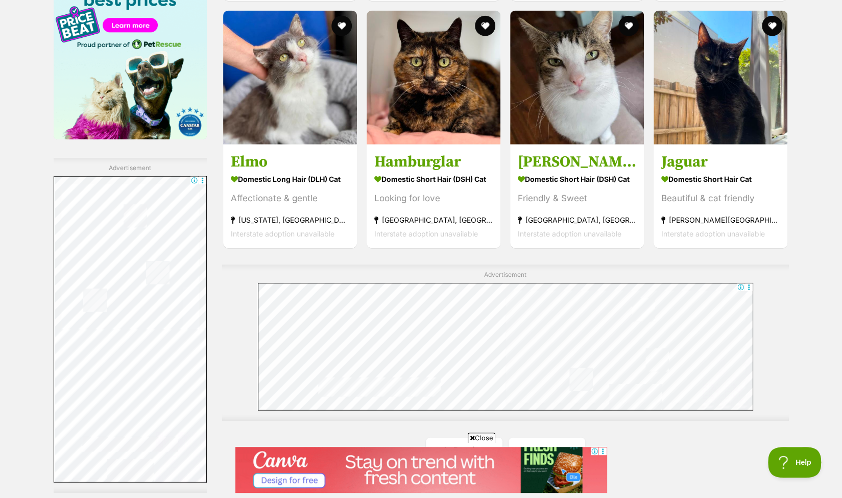
scroll to position [1686, 0]
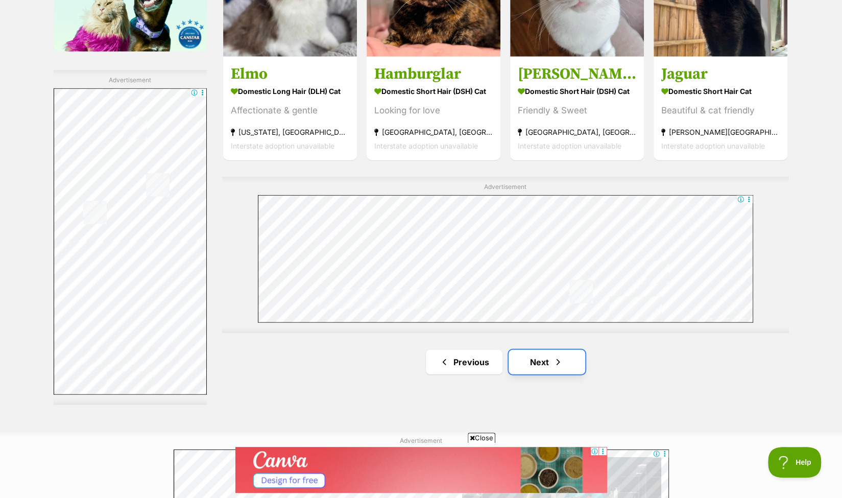
click at [524, 350] on link "Next" at bounding box center [547, 362] width 77 height 25
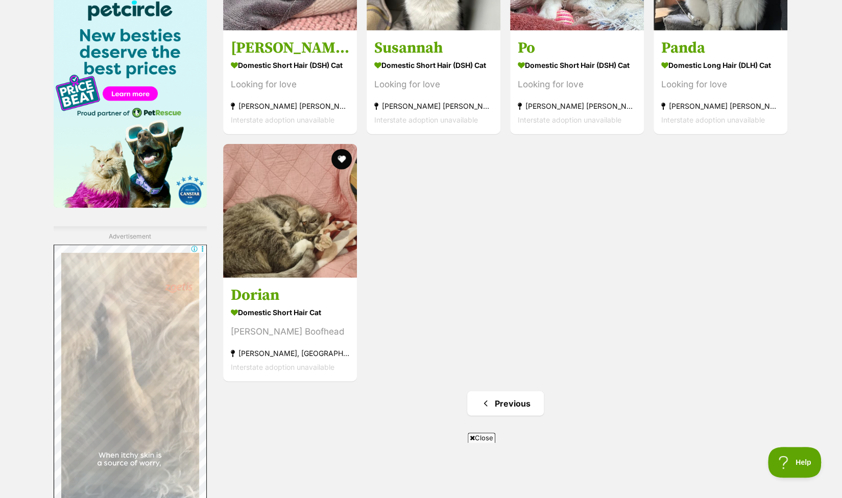
scroll to position [1533, 0]
